Goal: Find specific page/section: Locate item on page

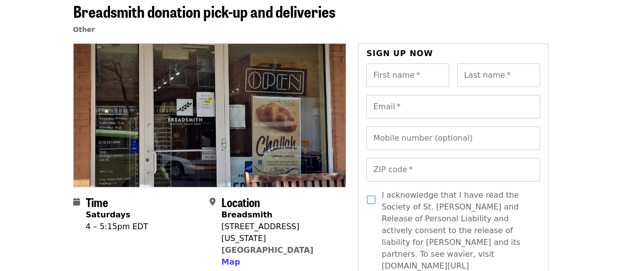
scroll to position [53, 0]
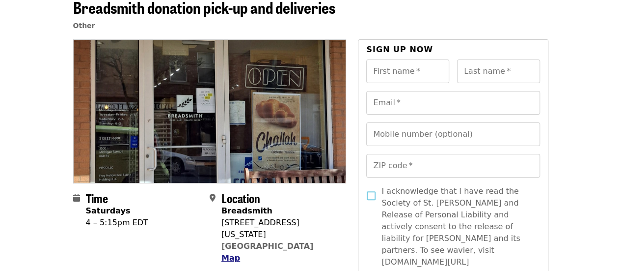
click at [228, 253] on span "Map" at bounding box center [230, 257] width 19 height 9
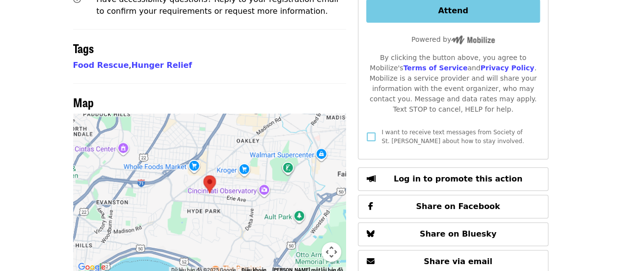
scroll to position [533, 0]
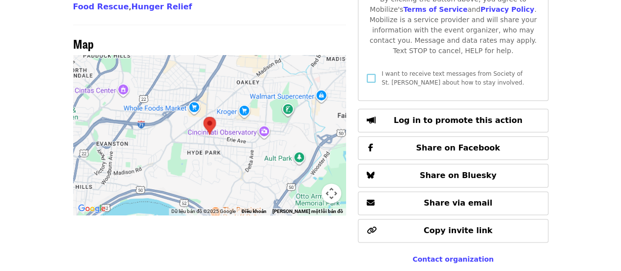
drag, startPoint x: 212, startPoint y: 102, endPoint x: 286, endPoint y: 125, distance: 77.7
click at [286, 125] on div at bounding box center [210, 135] width 274 height 160
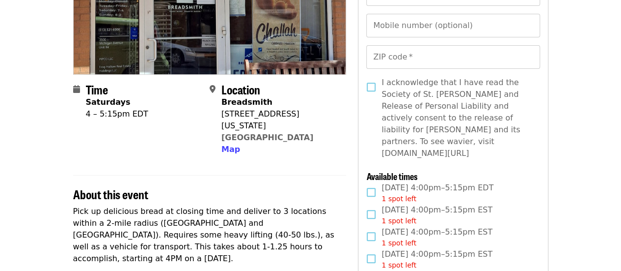
scroll to position [161, 0]
click at [254, 133] on link "[GEOGRAPHIC_DATA]" at bounding box center [267, 137] width 92 height 9
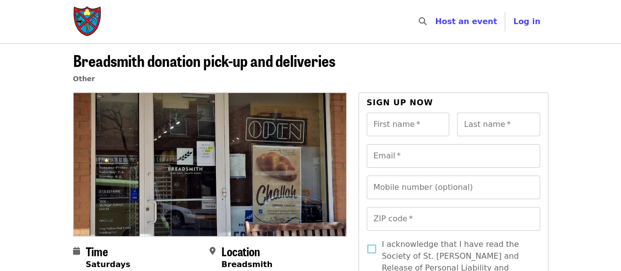
scroll to position [161, 0]
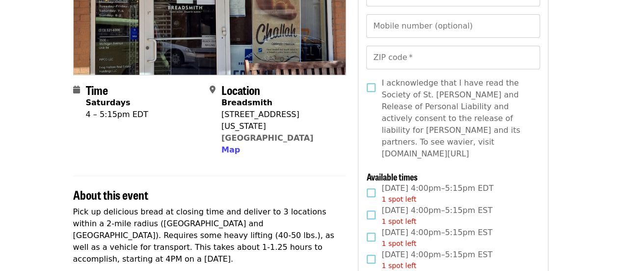
click at [223, 116] on div "[STREET_ADDRESS][US_STATE]" at bounding box center [279, 121] width 117 height 24
copy span "[STREET_ADDRESS][US_STATE]"
